Goal: Navigation & Orientation: Understand site structure

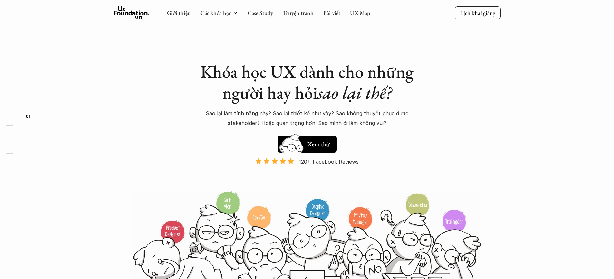
click at [378, 35] on div "Khóa học UX dành cho những người hay hỏi sao lại thế? Sao lại làm tính năng này…" at bounding box center [307, 147] width 387 height 295
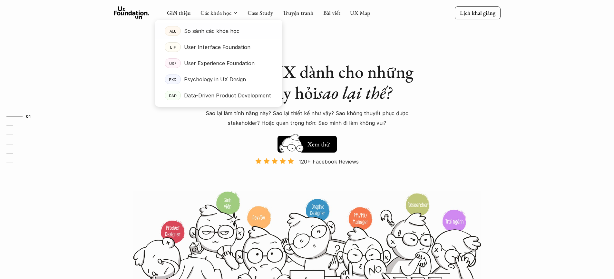
click at [227, 15] on div at bounding box center [218, 57] width 127 height 97
click at [198, 14] on div "Giới thiệu Các khóa học Case Study Truyện tranh Bài viết UX Map" at bounding box center [268, 12] width 203 height 13
click at [208, 14] on link "Các khóa học" at bounding box center [215, 12] width 31 height 7
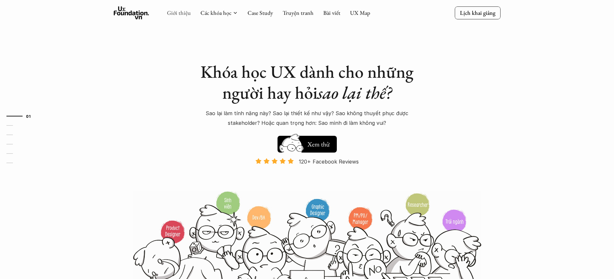
click at [181, 14] on link "Giới thiệu" at bounding box center [179, 12] width 24 height 7
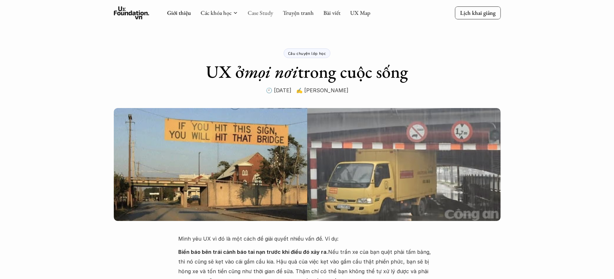
click at [267, 15] on link "Case Study" at bounding box center [259, 12] width 25 height 7
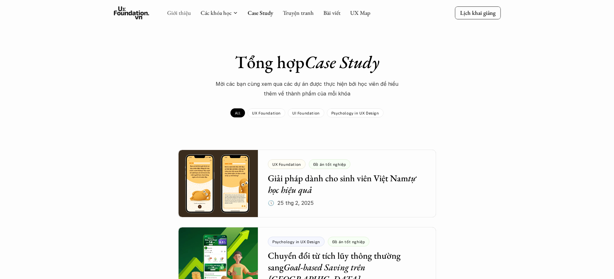
click at [182, 12] on link "Giới thiệu" at bounding box center [179, 12] width 24 height 7
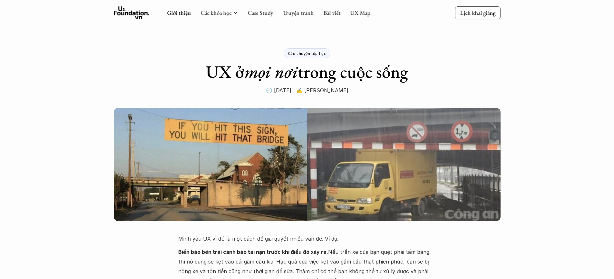
click at [144, 14] on icon at bounding box center [131, 12] width 35 height 13
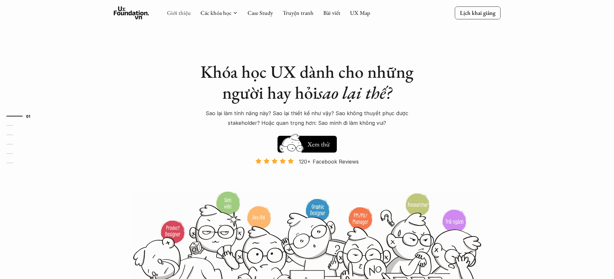
click at [183, 15] on link "Giới thiệu" at bounding box center [179, 12] width 24 height 7
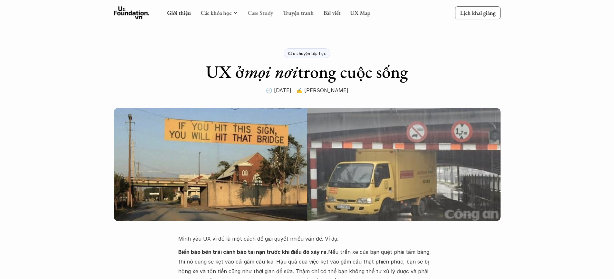
click at [259, 16] on link "Case Study" at bounding box center [259, 12] width 25 height 7
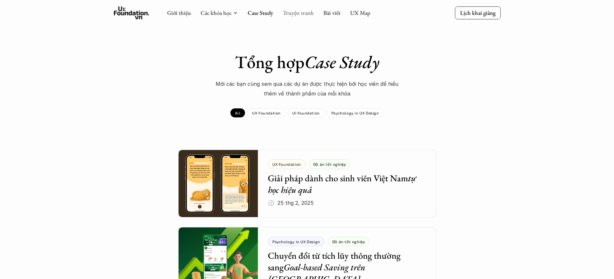
click at [306, 16] on link "Truyện tranh" at bounding box center [298, 12] width 31 height 7
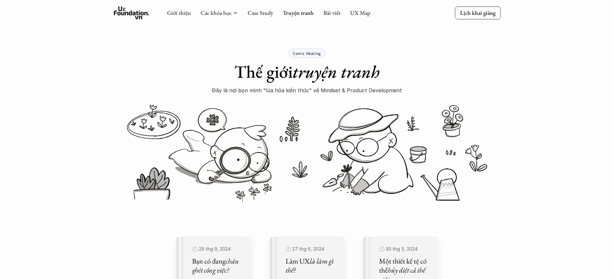
click at [344, 17] on div "Giới thiệu Các khóa học Case Study Truyện tranh Bài viết UX Map" at bounding box center [268, 12] width 203 height 13
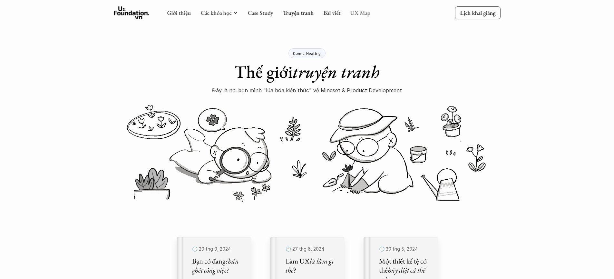
click at [365, 16] on link "UX Map" at bounding box center [360, 12] width 20 height 7
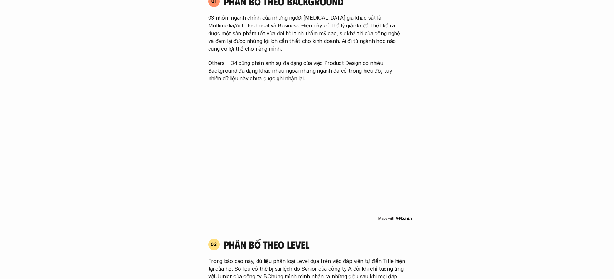
scroll to position [317, 0]
